Goal: Find specific page/section: Find specific page/section

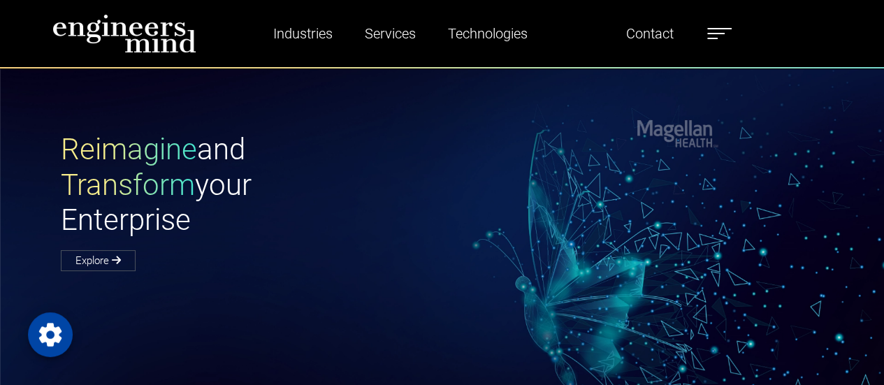
click at [713, 36] on label at bounding box center [720, 33] width 24 height 18
